Goal: Task Accomplishment & Management: Use online tool/utility

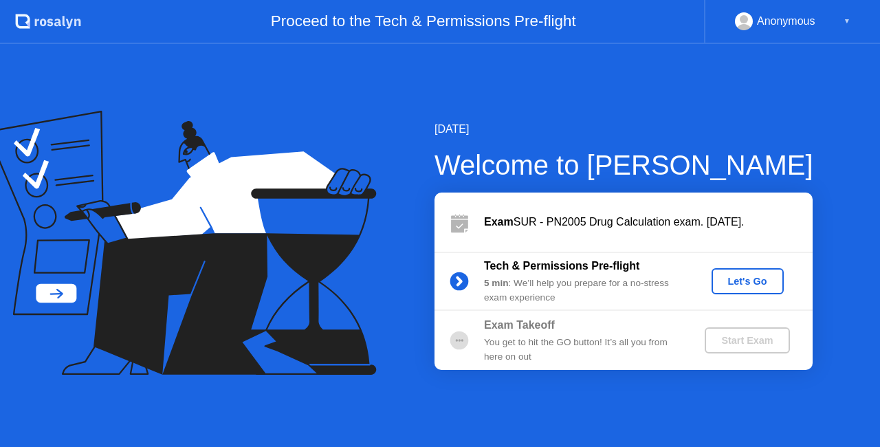
click at [773, 278] on div "Let's Go" at bounding box center [747, 281] width 61 height 11
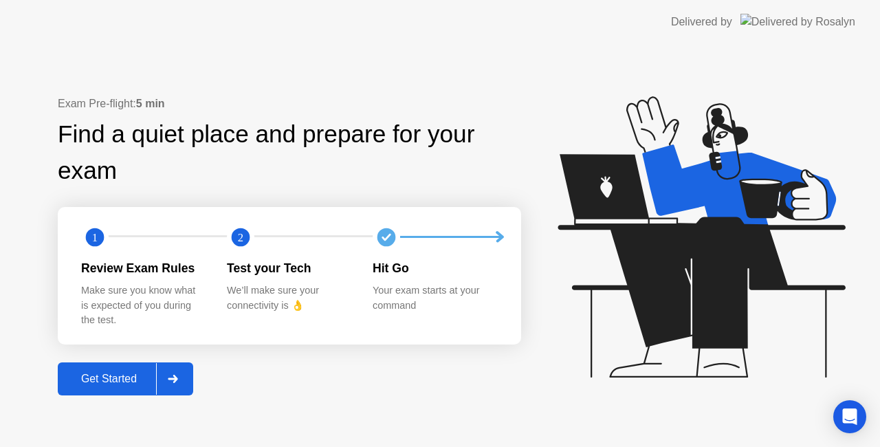
click at [177, 377] on icon at bounding box center [173, 379] width 10 height 8
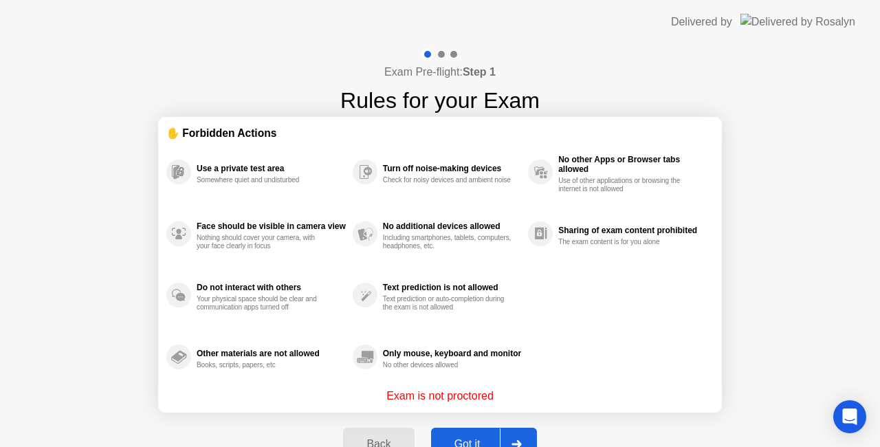
click at [493, 433] on button "Got it" at bounding box center [484, 443] width 106 height 33
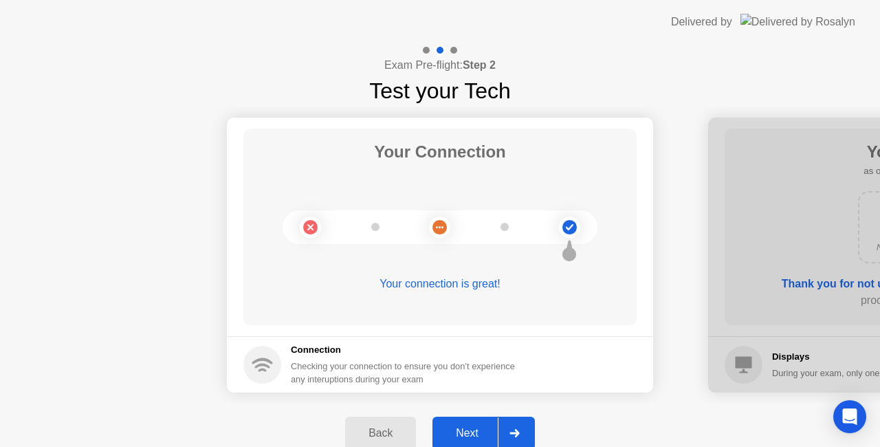
click at [493, 433] on div "Next" at bounding box center [466, 433] width 61 height 12
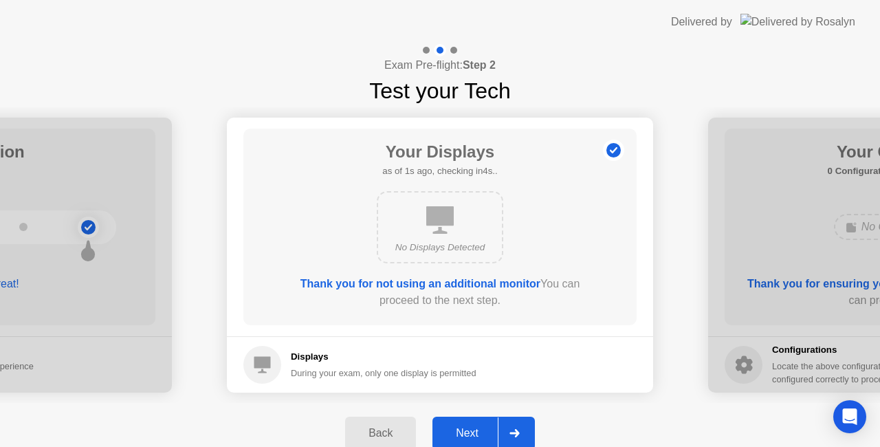
click at [493, 433] on div "Next" at bounding box center [466, 433] width 61 height 12
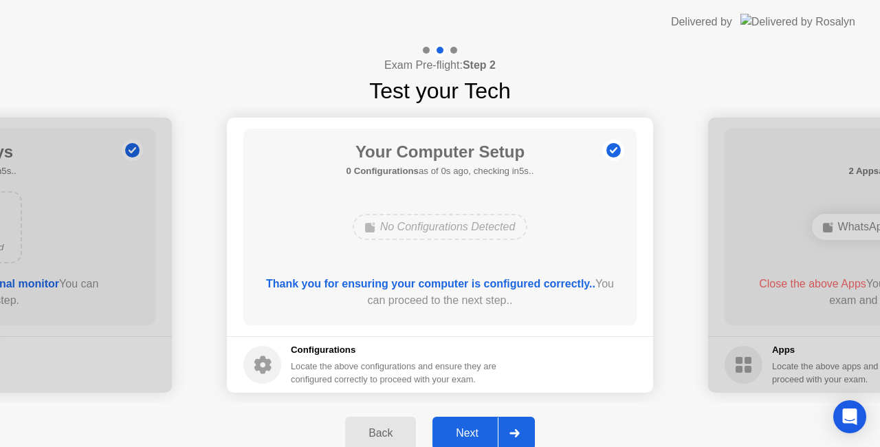
click at [493, 433] on div "Next" at bounding box center [466, 433] width 61 height 12
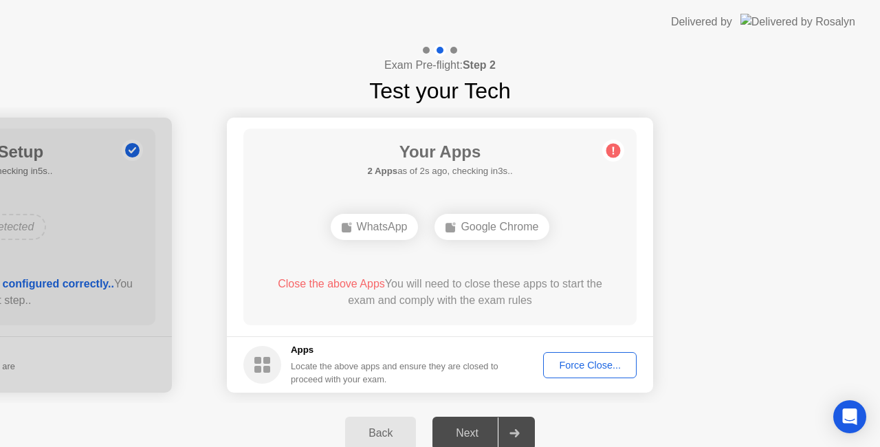
click at [602, 359] on div "Force Close..." at bounding box center [590, 364] width 84 height 11
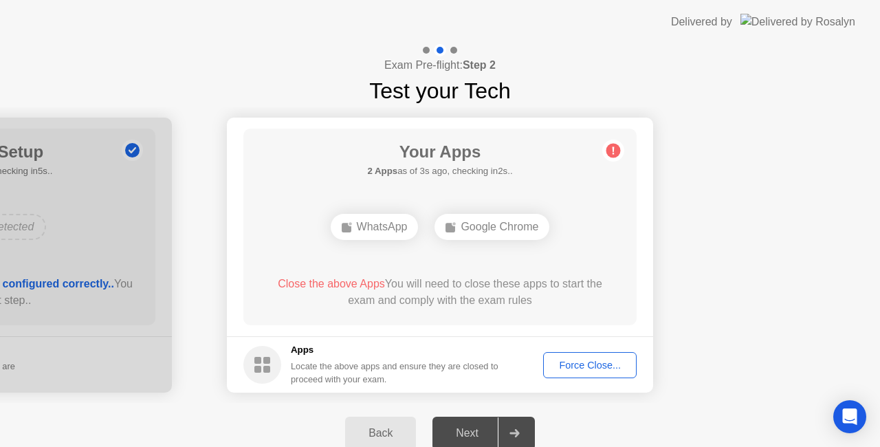
click at [577, 368] on div "Force Close..." at bounding box center [590, 364] width 84 height 11
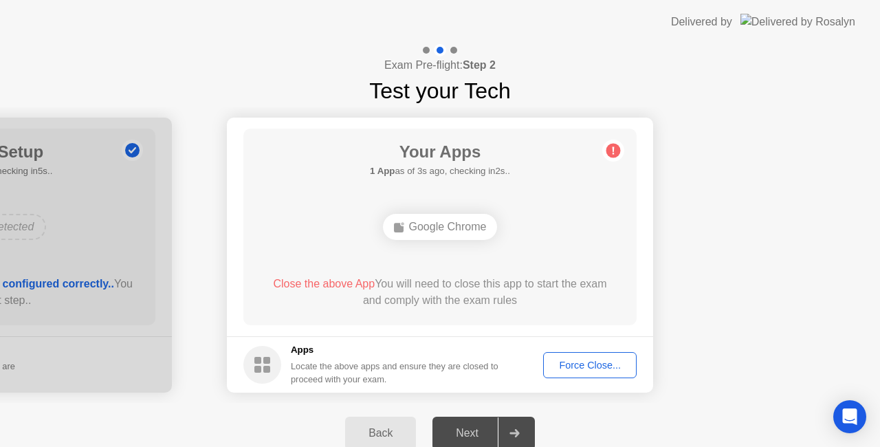
click at [612, 362] on div "Force Close..." at bounding box center [590, 364] width 84 height 11
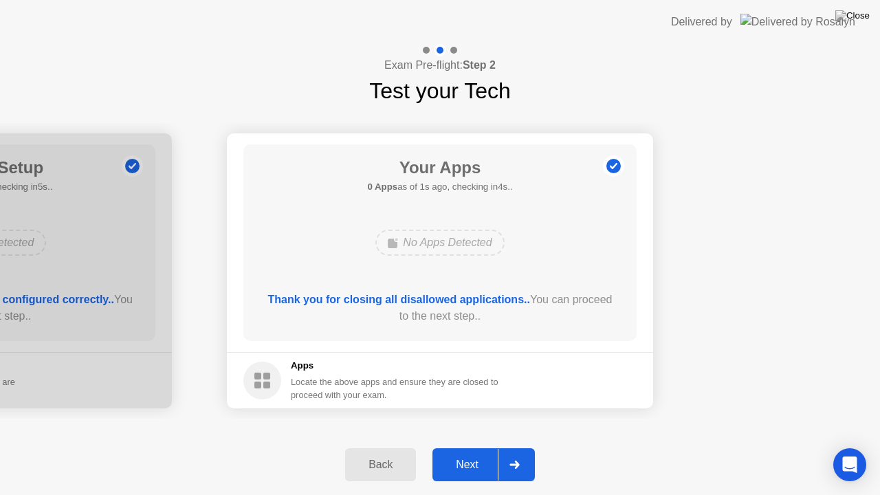
click at [469, 446] on button "Next" at bounding box center [483, 464] width 102 height 33
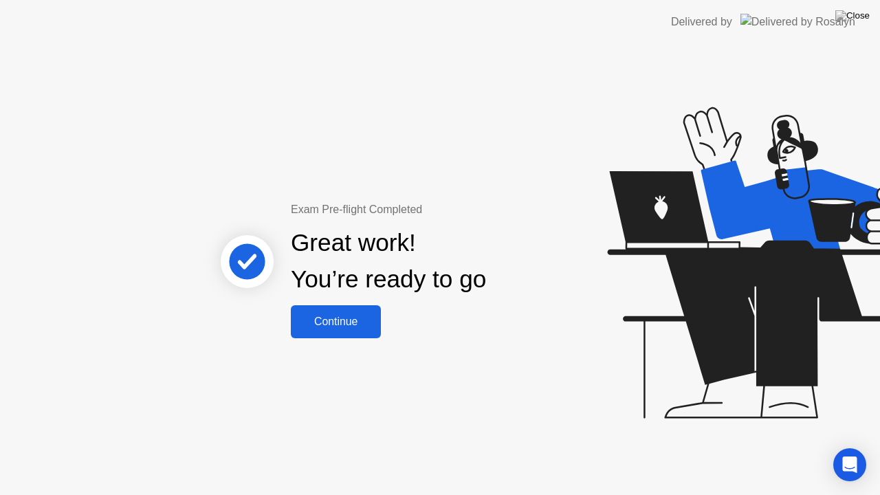
click at [333, 331] on button "Continue" at bounding box center [336, 321] width 90 height 33
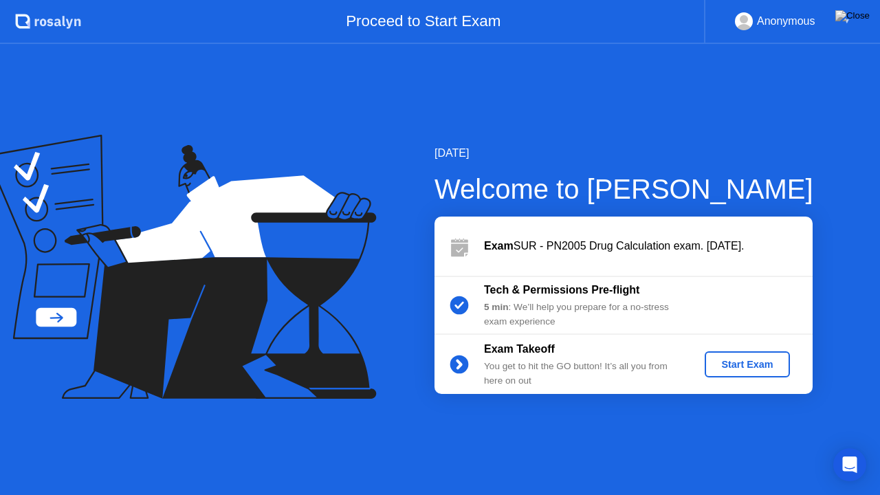
click at [768, 370] on div "Start Exam" at bounding box center [747, 364] width 74 height 11
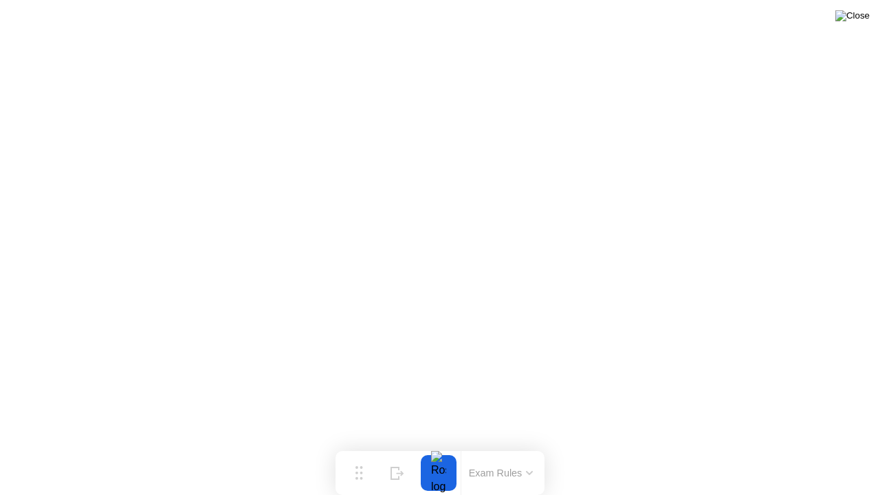
click at [867, 16] on img at bounding box center [852, 15] width 34 height 11
click at [404, 446] on button "Hide" at bounding box center [397, 473] width 36 height 36
click at [864, 21] on img at bounding box center [852, 15] width 34 height 11
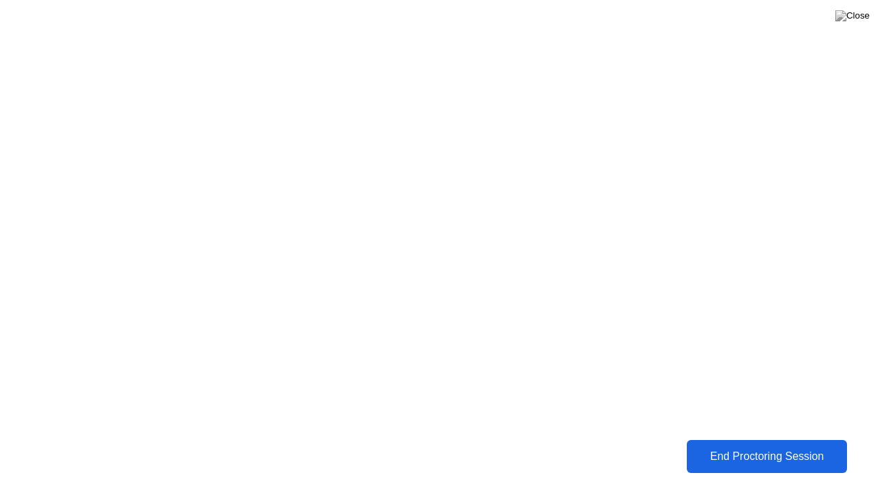
click at [759, 446] on div "End Proctoring Session" at bounding box center [767, 456] width 152 height 12
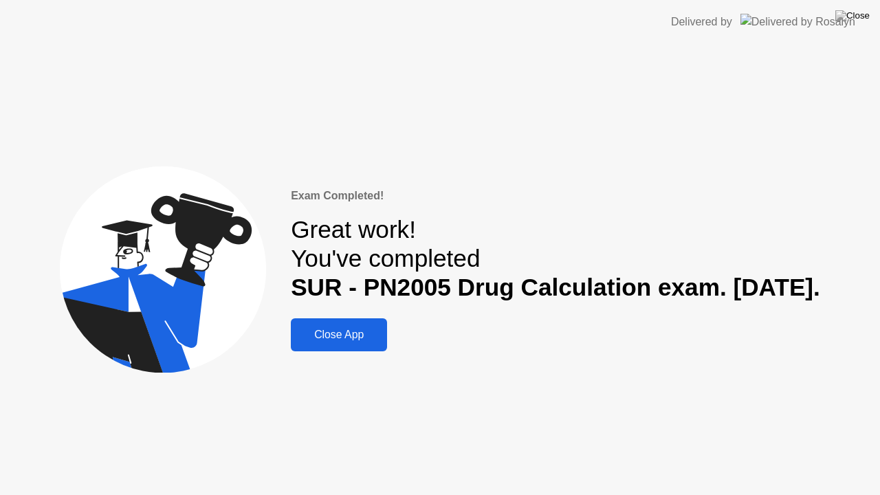
click at [296, 347] on button "Close App" at bounding box center [339, 334] width 96 height 33
